Goal: Communication & Community: Answer question/provide support

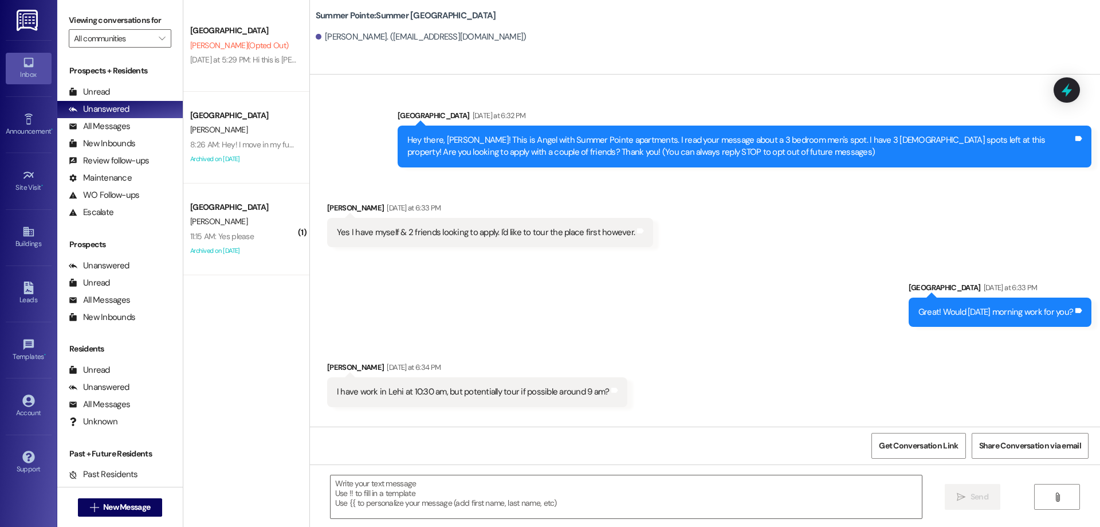
scroll to position [853, 0]
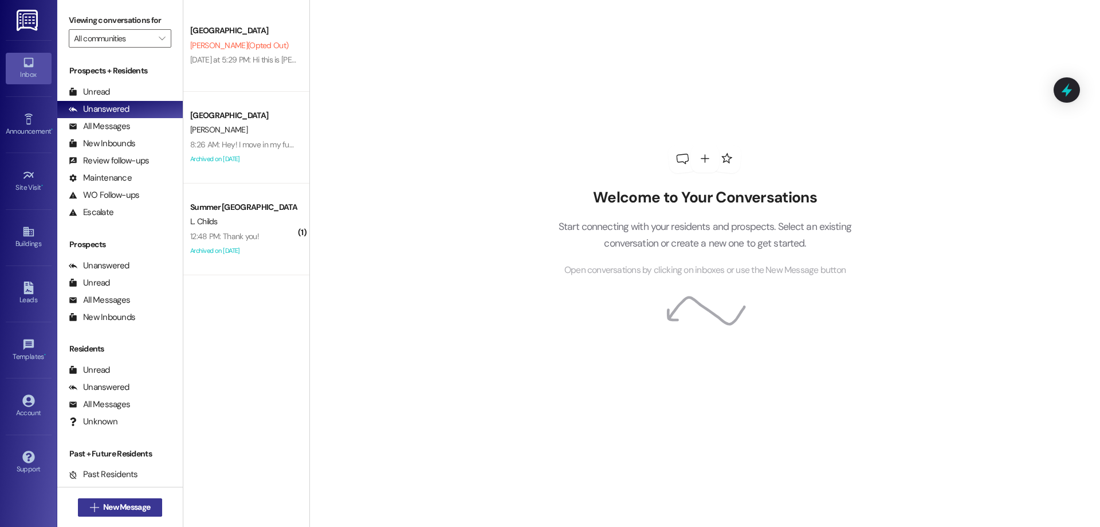
click at [113, 511] on span "New Message" at bounding box center [126, 507] width 47 height 12
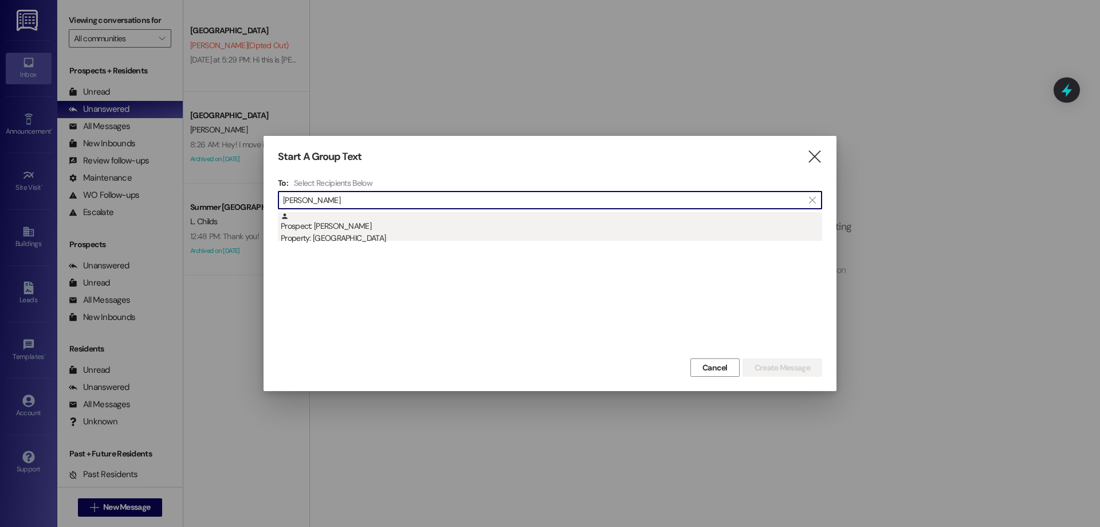
type input "[PERSON_NAME]"
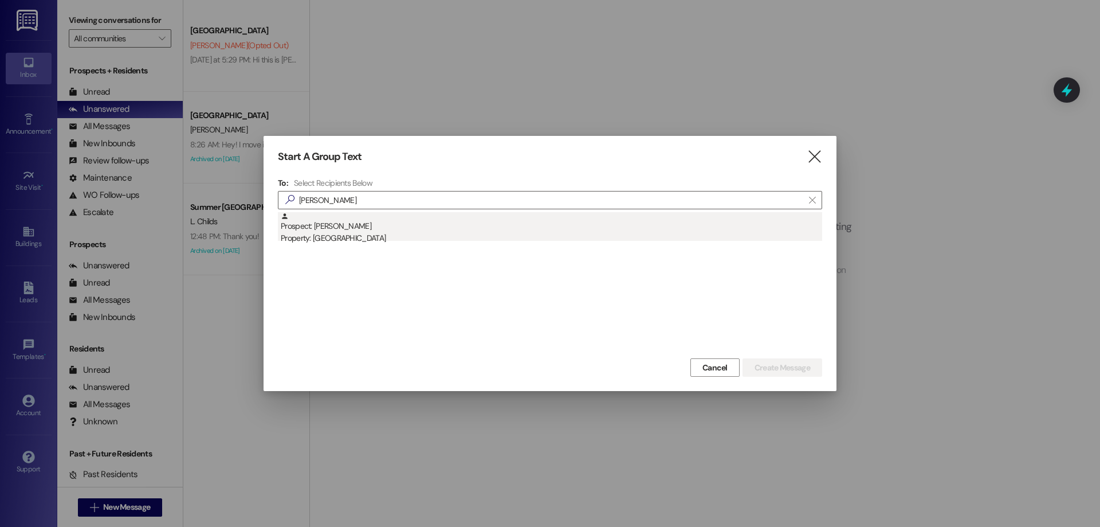
click at [519, 244] on div "Property: [GEOGRAPHIC_DATA]" at bounding box center [552, 238] width 542 height 12
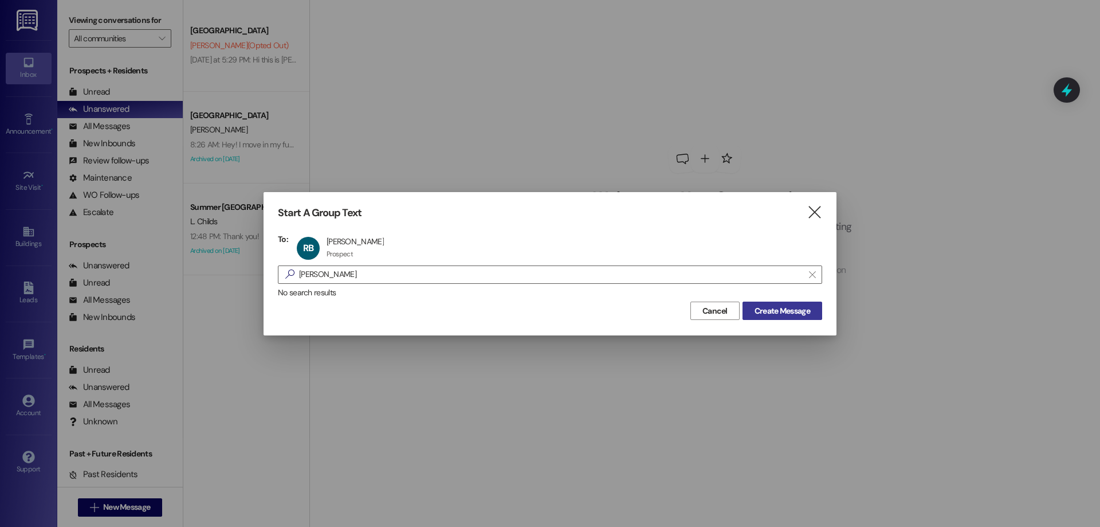
click at [760, 310] on span "Create Message" at bounding box center [783, 311] width 56 height 12
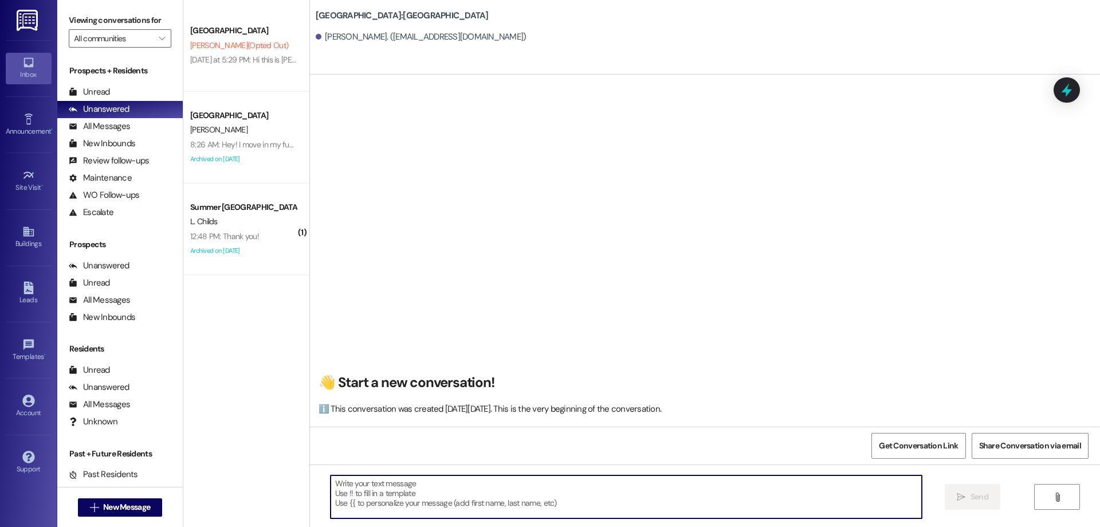
click at [405, 492] on textarea at bounding box center [626, 496] width 591 height 43
type textarea "G"
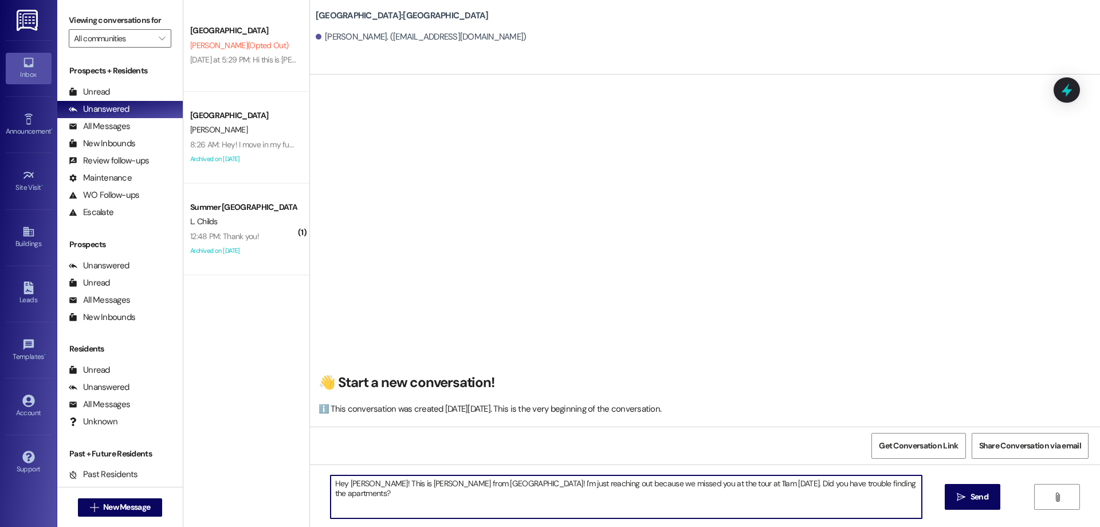
type textarea "Hey [PERSON_NAME]! This is [PERSON_NAME] from [GEOGRAPHIC_DATA]! I'm just reach…"
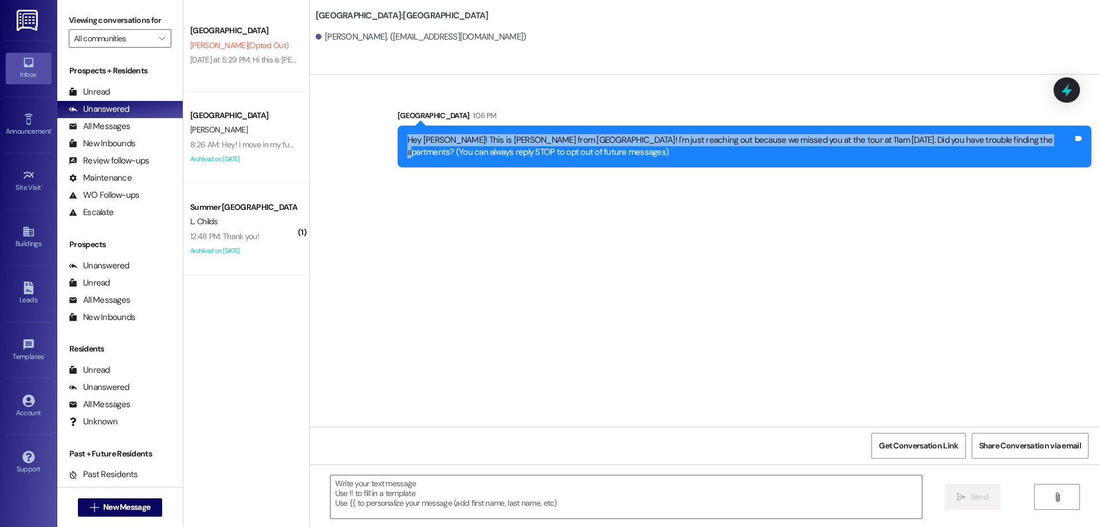
drag, startPoint x: 391, startPoint y: 135, endPoint x: 1007, endPoint y: 139, distance: 616.6
click at [1007, 139] on div "Hey [PERSON_NAME]! This is [PERSON_NAME] from [GEOGRAPHIC_DATA]! I'm just reach…" at bounding box center [745, 147] width 694 height 42
copy div "Hey [PERSON_NAME]! This is [PERSON_NAME] from [GEOGRAPHIC_DATA]! I'm just reach…"
click at [108, 500] on button " New Message" at bounding box center [120, 507] width 85 height 18
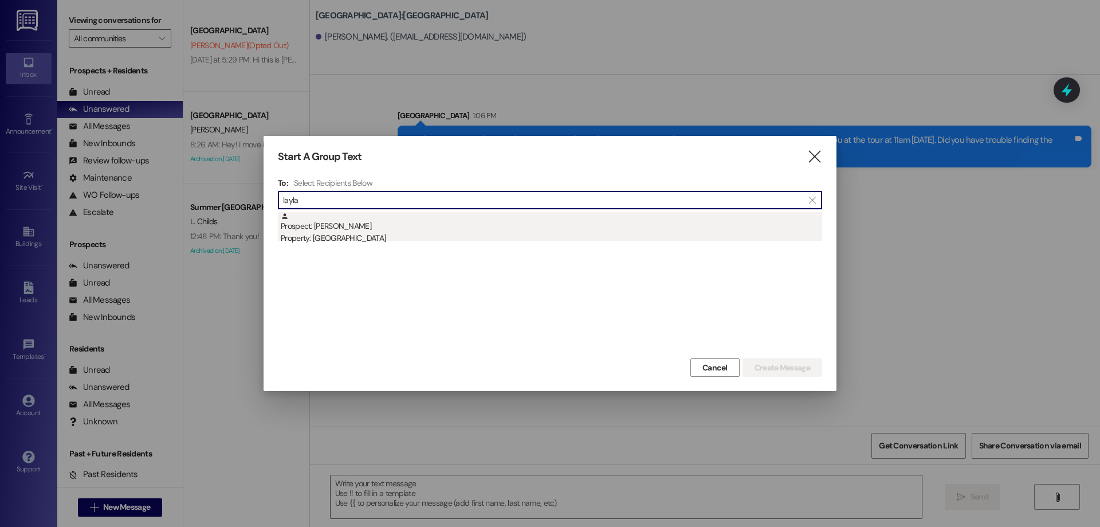
type input "layla"
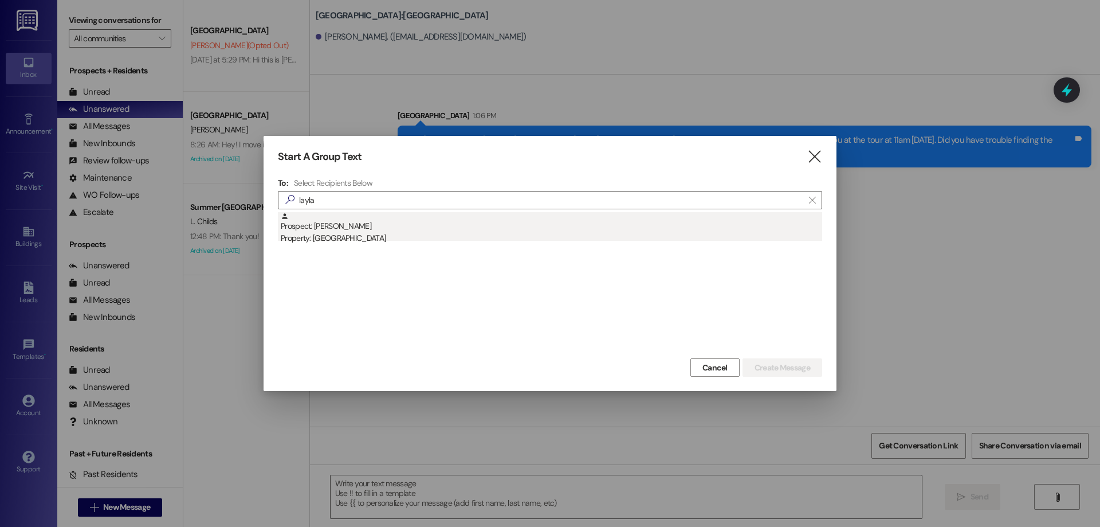
click at [478, 233] on div "Property: [GEOGRAPHIC_DATA]" at bounding box center [552, 238] width 542 height 12
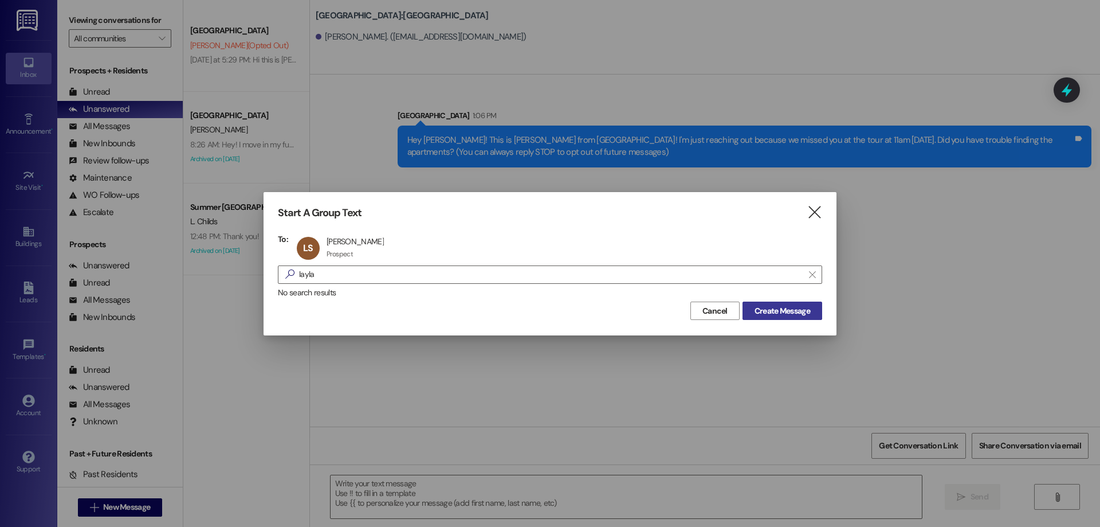
click at [756, 313] on span "Create Message" at bounding box center [783, 311] width 56 height 12
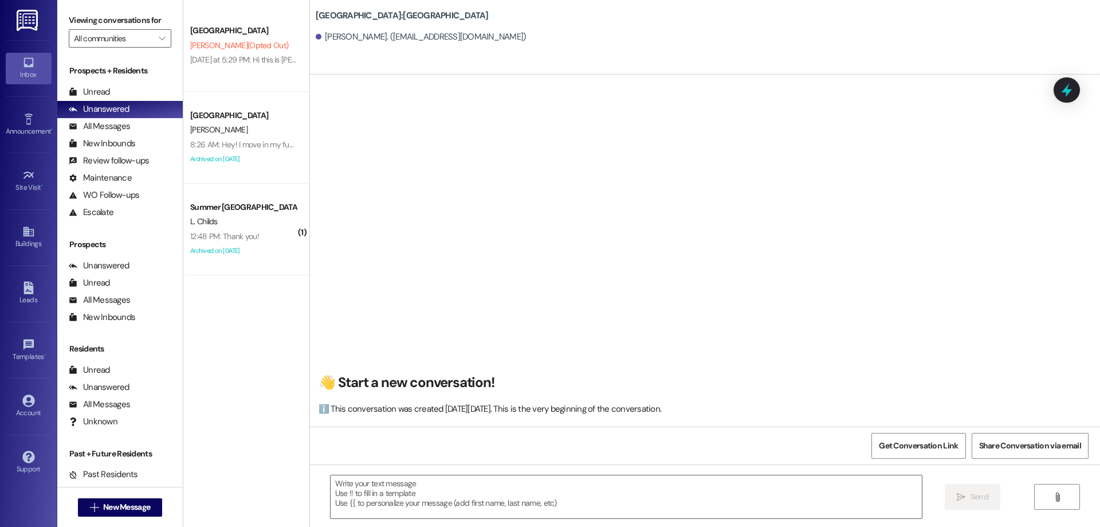
scroll to position [1, 0]
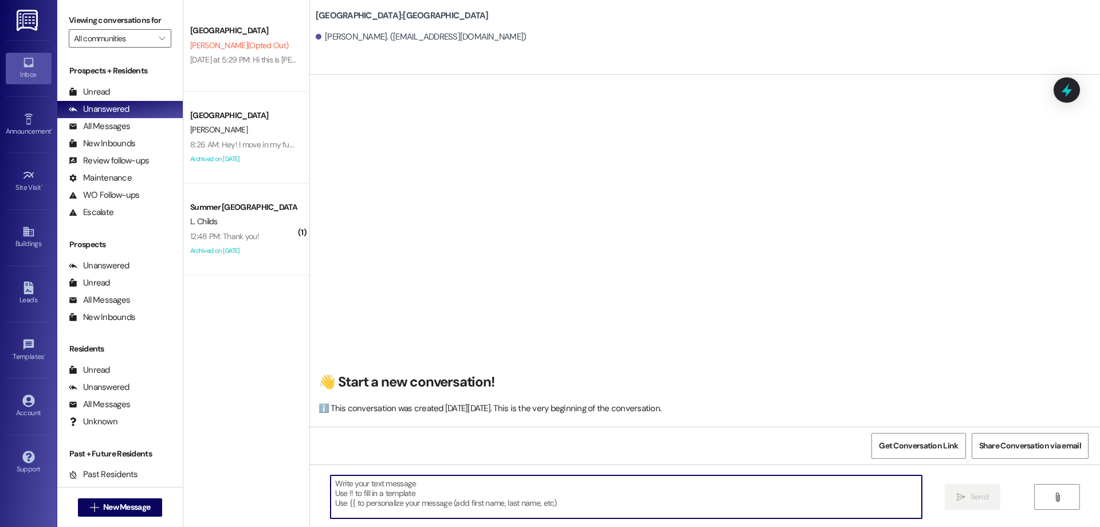
click at [435, 499] on textarea at bounding box center [626, 496] width 591 height 43
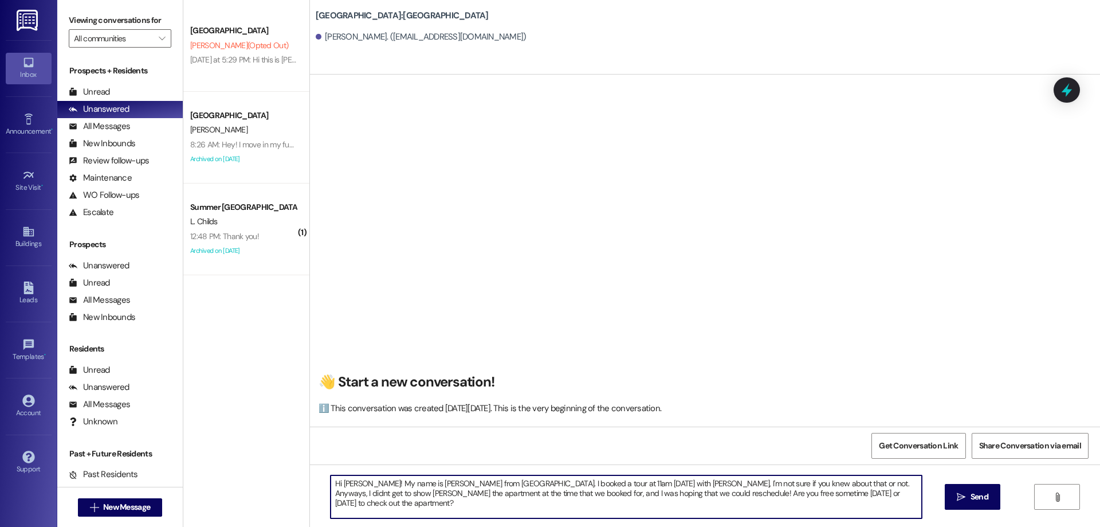
drag, startPoint x: 895, startPoint y: 503, endPoint x: 238, endPoint y: 410, distance: 663.2
click at [238, 410] on div "Campus Way Prospect [PERSON_NAME] (Opted Out) [DATE] at 5:29 PM: Hi this is [PE…" at bounding box center [641, 263] width 917 height 527
click at [879, 496] on textarea "Hi [PERSON_NAME]! My name is [PERSON_NAME] from [GEOGRAPHIC_DATA]. I booked a t…" at bounding box center [626, 496] width 591 height 43
type textarea "Hi [PERSON_NAME]! My name is [PERSON_NAME] from [GEOGRAPHIC_DATA]. I booked a t…"
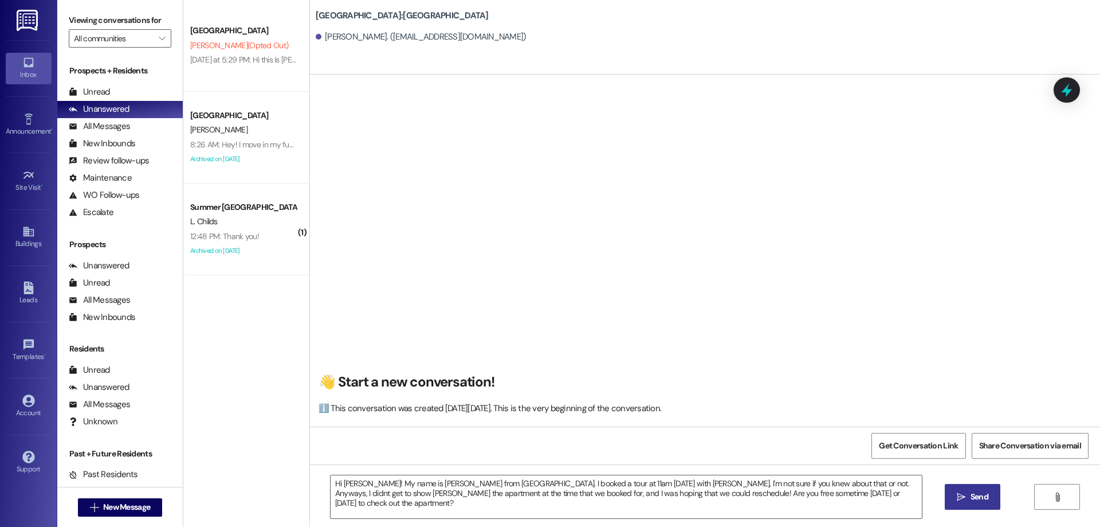
click at [951, 496] on button " Send" at bounding box center [973, 497] width 56 height 26
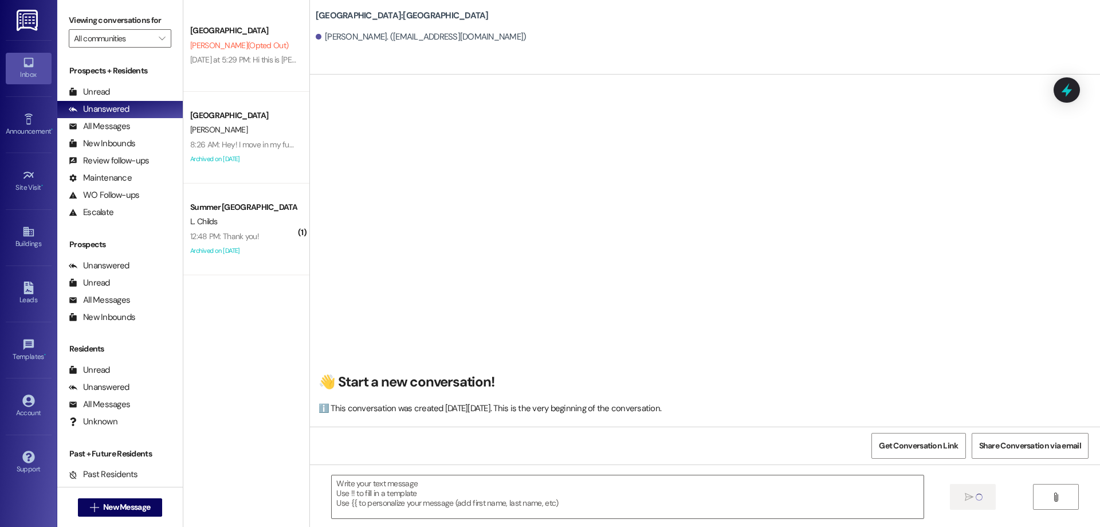
scroll to position [0, 0]
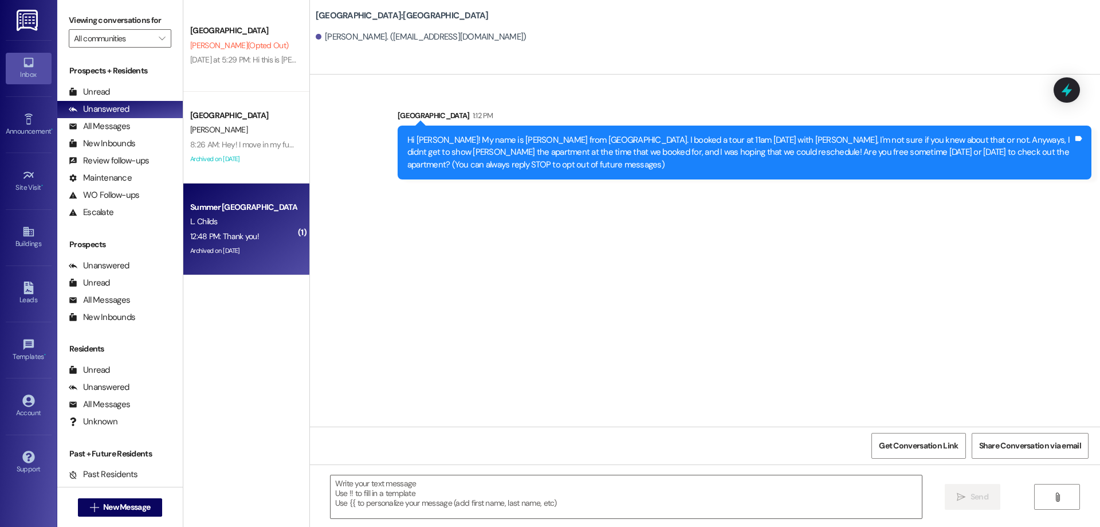
click at [232, 198] on div "Summer Pointe Prospect L. Childs 12:48 PM: Thank you! 12:48 PM: Thank you! Arch…" at bounding box center [246, 229] width 126 height 92
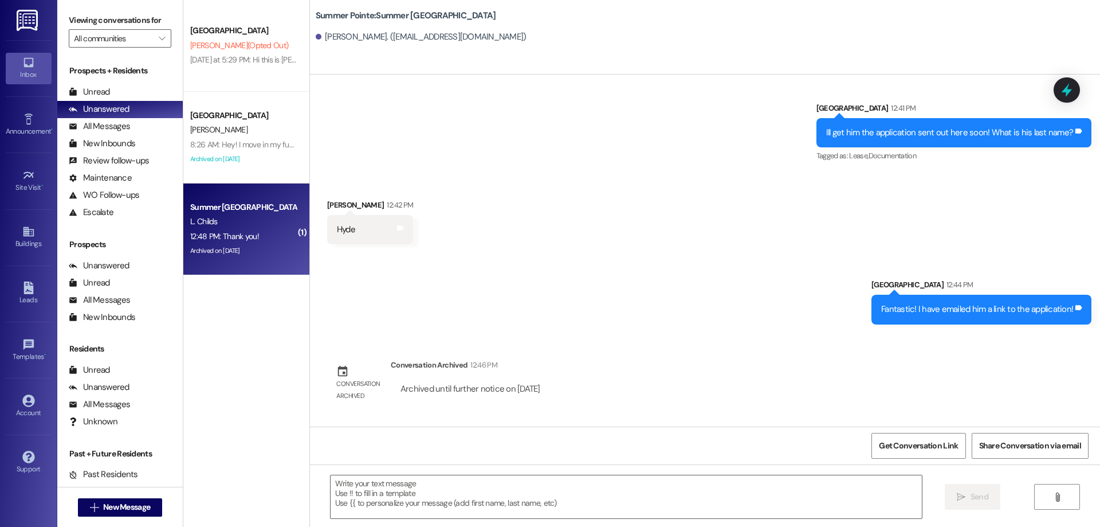
scroll to position [658, 0]
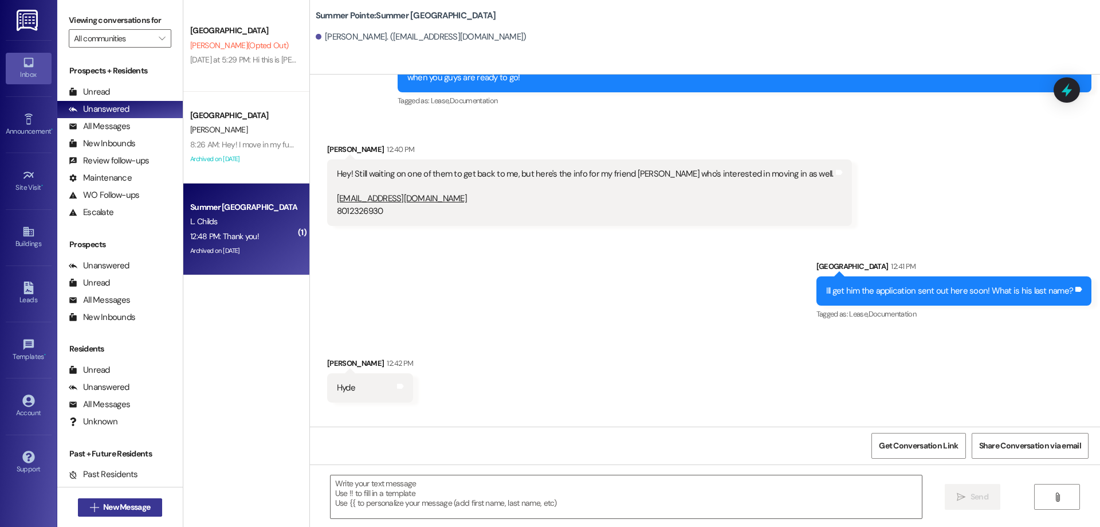
click at [109, 509] on span "New Message" at bounding box center [126, 507] width 47 height 12
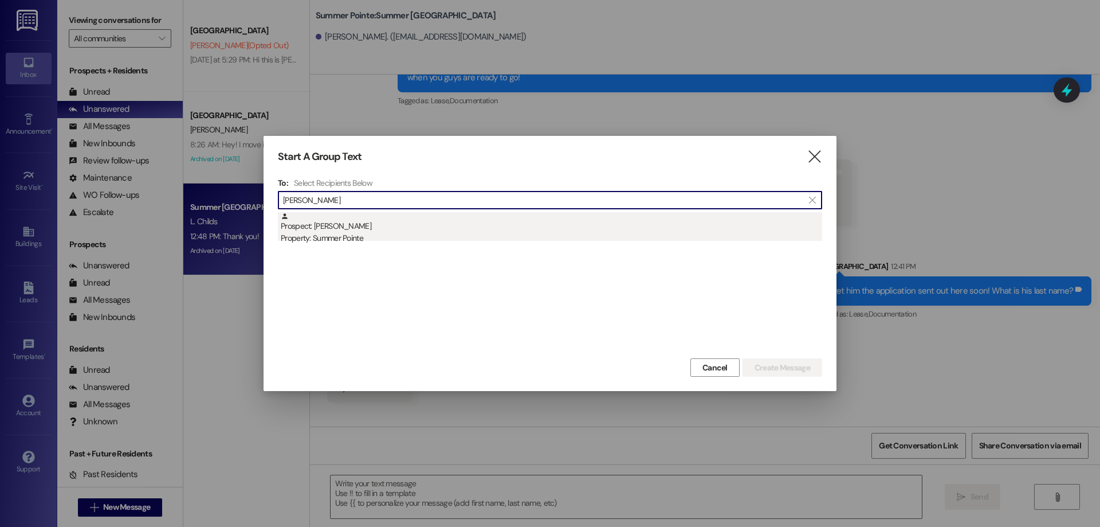
type input "[PERSON_NAME]"
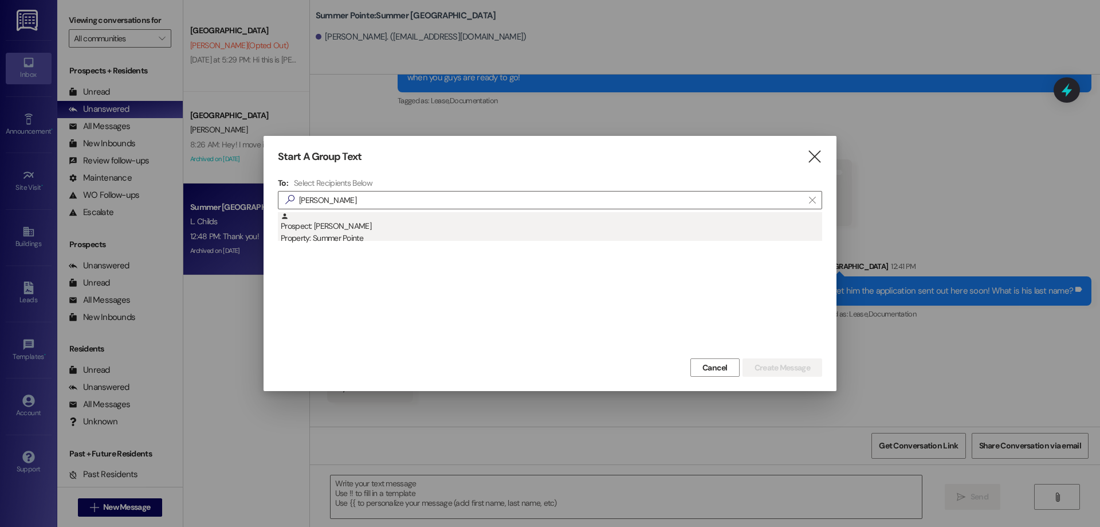
click at [495, 231] on div "Prospect: [PERSON_NAME] Property: Summer Pointe" at bounding box center [552, 228] width 542 height 33
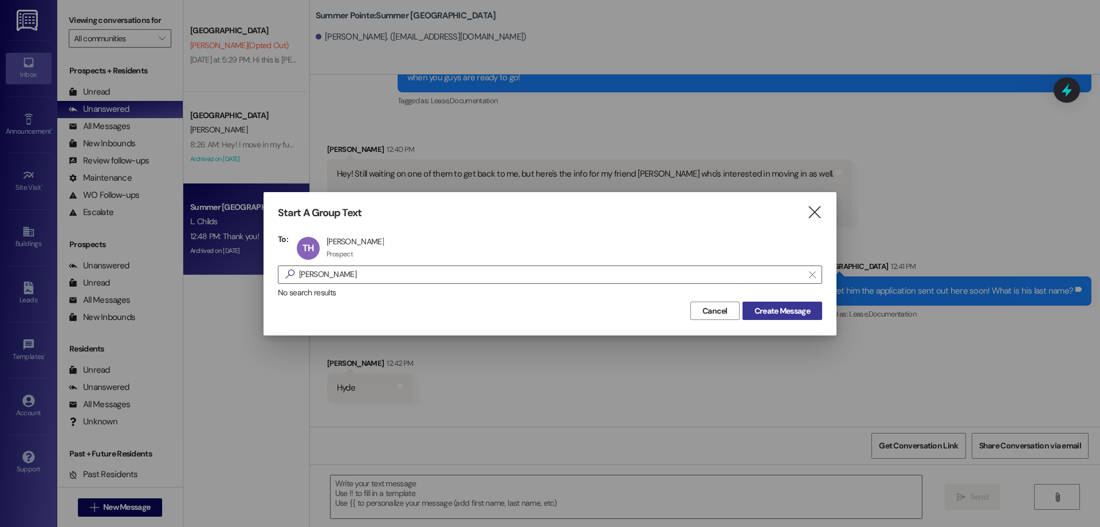
click at [792, 316] on span "Create Message" at bounding box center [783, 311] width 56 height 12
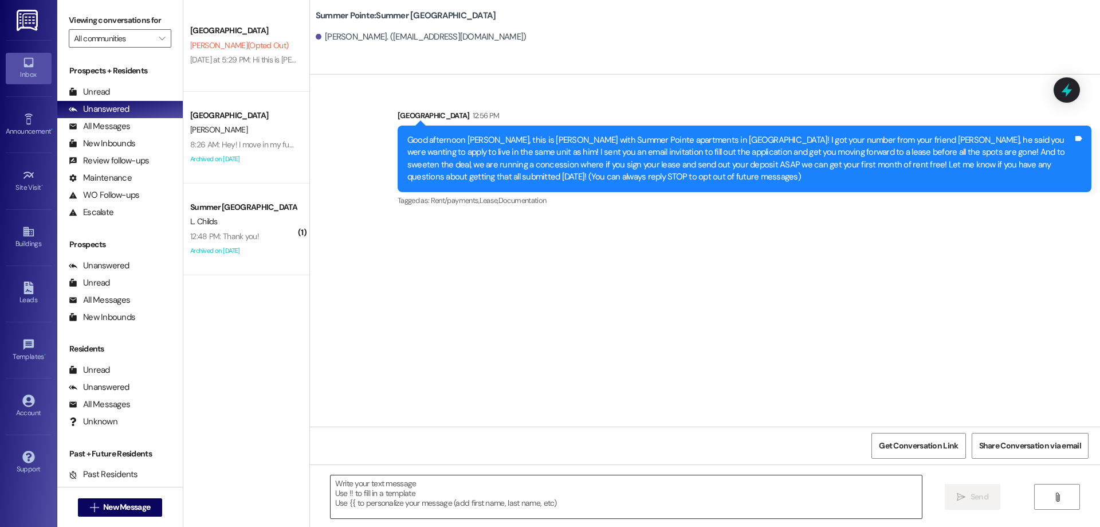
scroll to position [0, 0]
click at [149, 89] on div "Unread (0)" at bounding box center [120, 92] width 126 height 17
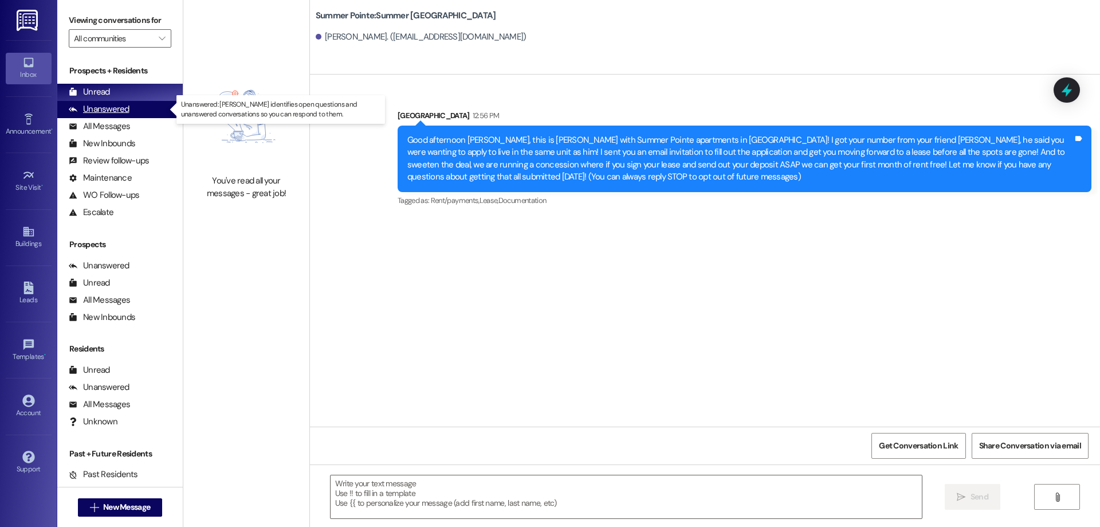
click at [153, 109] on div "Unanswered (0)" at bounding box center [120, 109] width 126 height 17
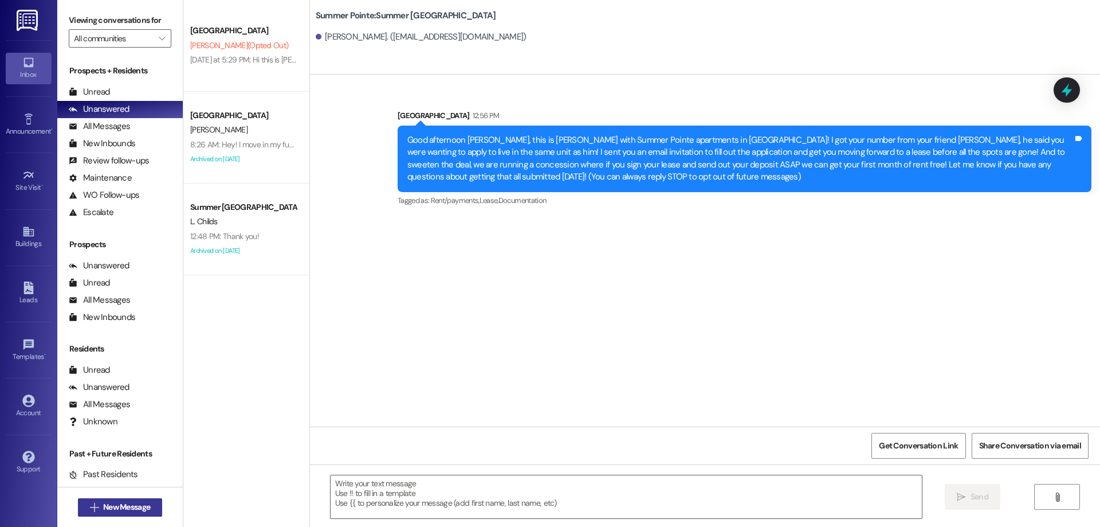
click at [115, 504] on span "New Message" at bounding box center [126, 507] width 47 height 12
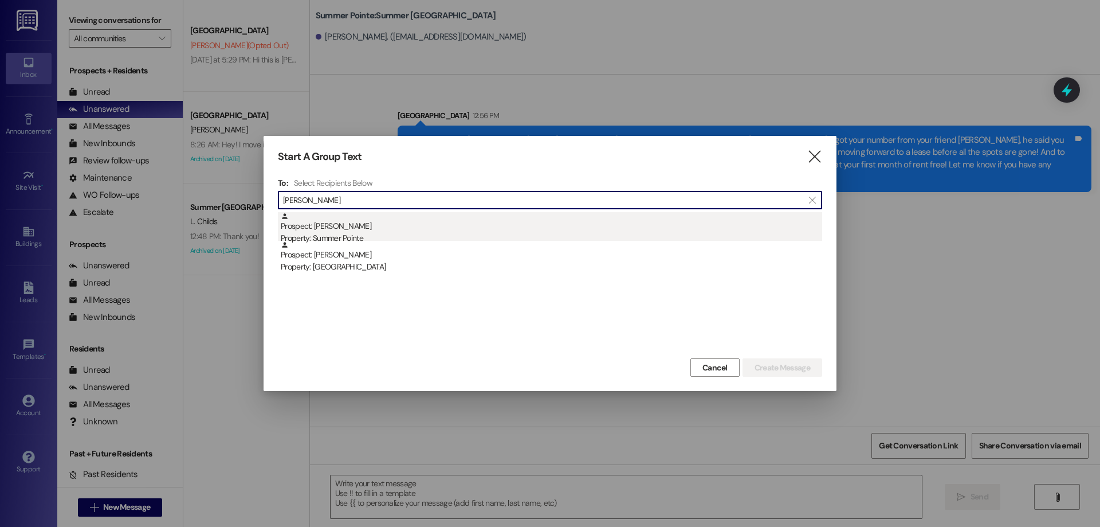
type input "[PERSON_NAME]"
click at [361, 226] on div "Prospect: [PERSON_NAME] Property: Summer Pointe" at bounding box center [552, 228] width 542 height 33
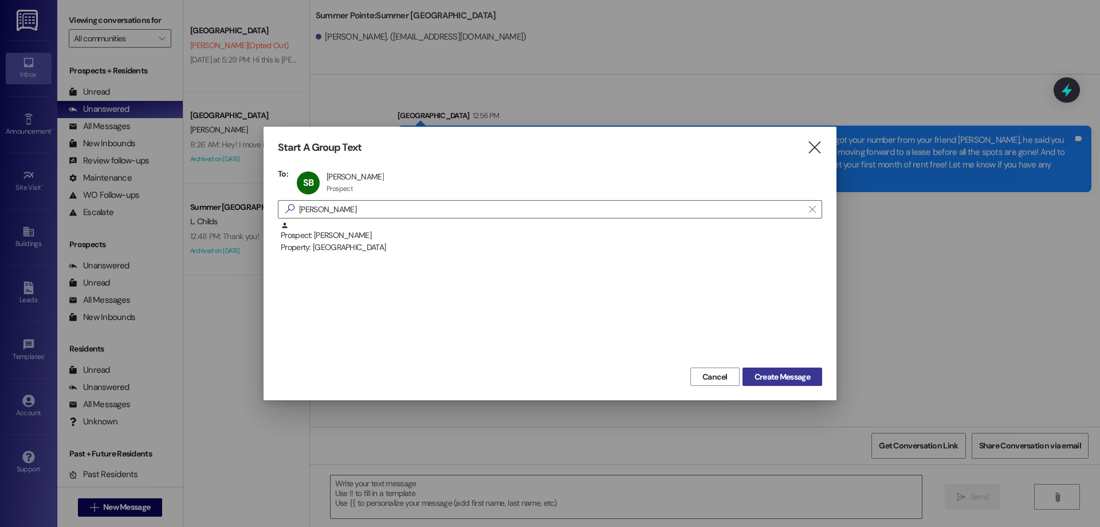
click at [776, 372] on span "Create Message" at bounding box center [783, 377] width 56 height 12
